Goal: Entertainment & Leisure: Consume media (video, audio)

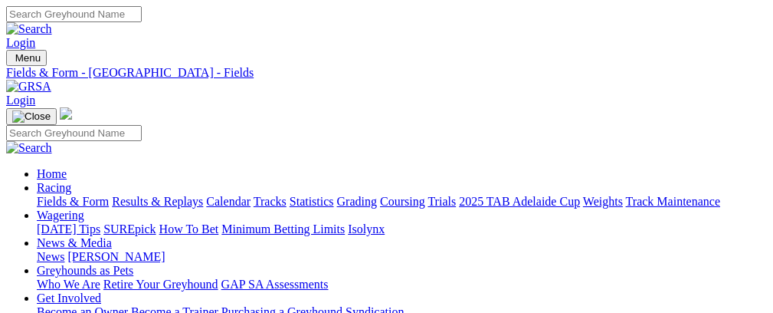
scroll to position [2618, 0]
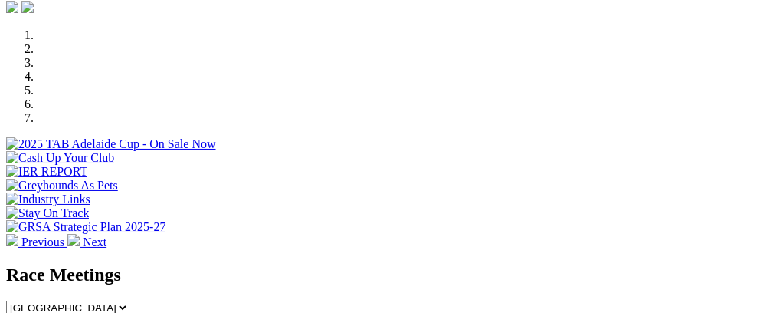
scroll to position [418, 0]
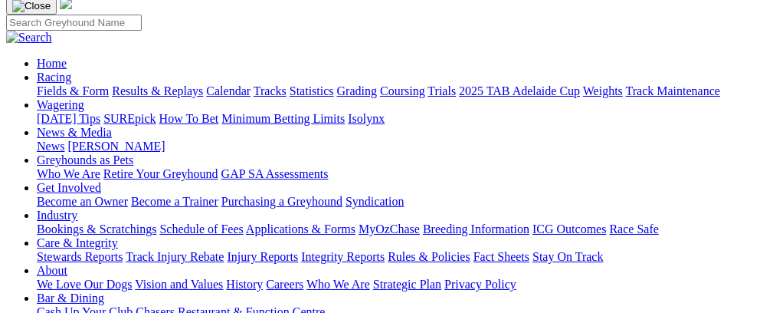
scroll to position [100, 0]
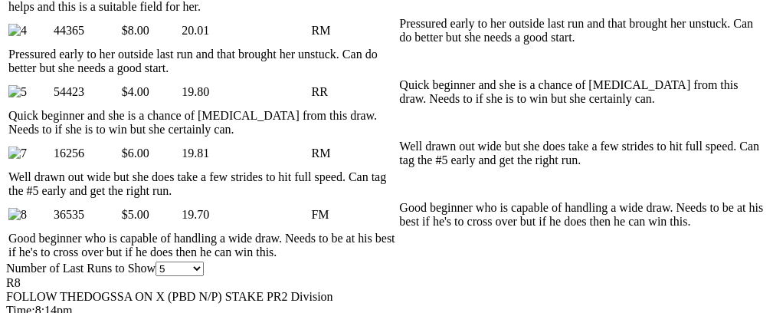
scroll to position [0, 71]
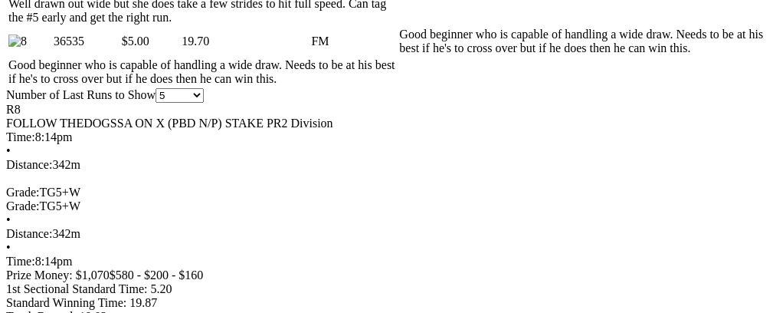
scroll to position [0, 60]
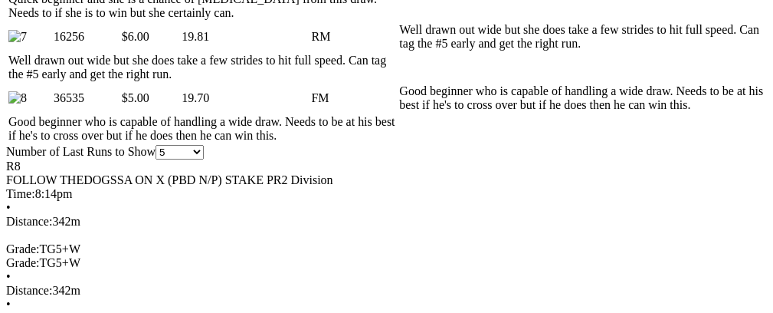
scroll to position [1021, 0]
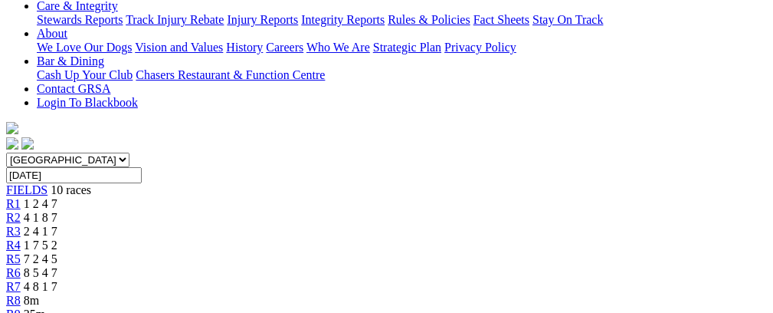
scroll to position [329, 0]
